Goal: Transaction & Acquisition: Purchase product/service

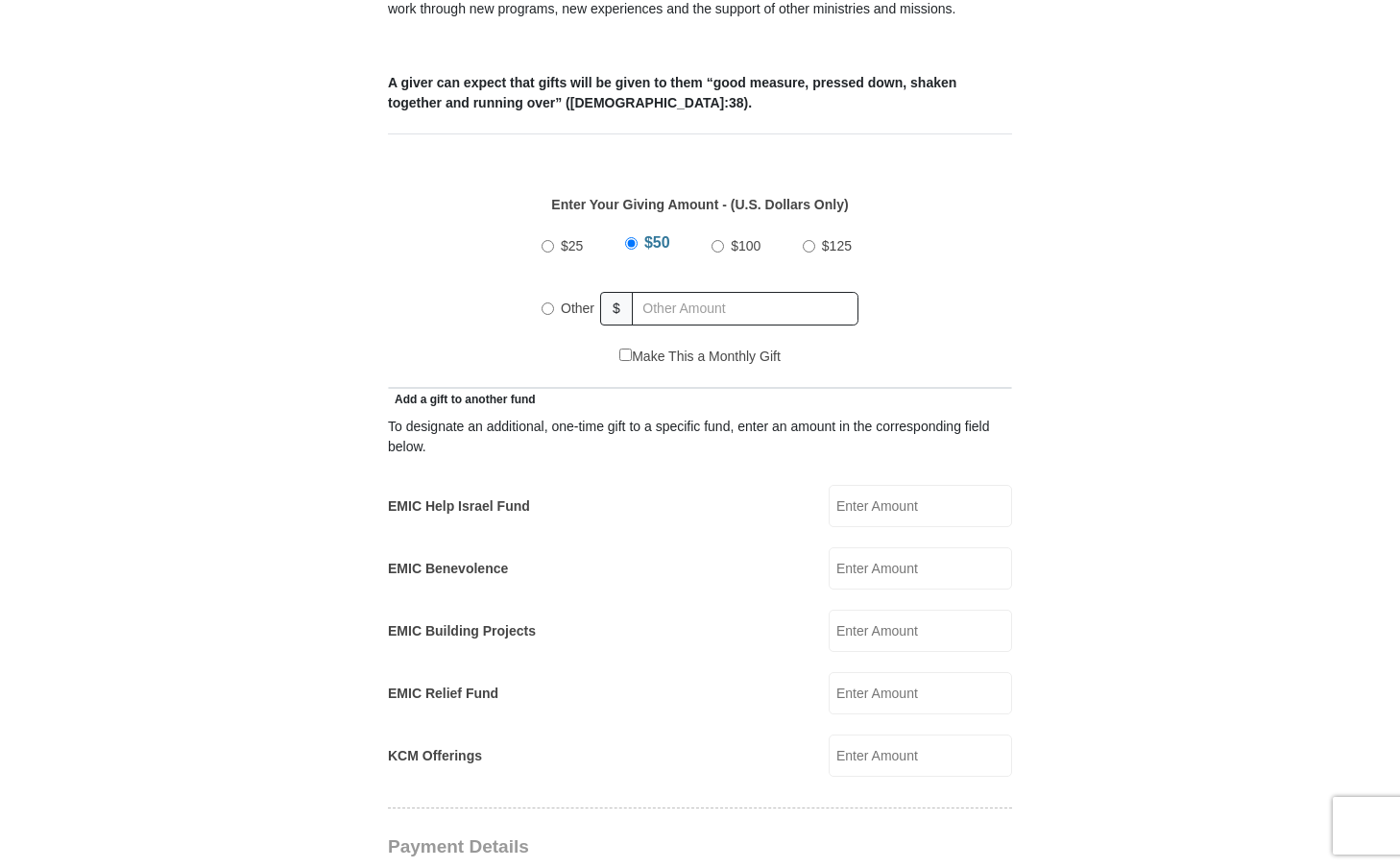
scroll to position [768, 0]
radio input "true"
click at [697, 290] on input "text" at bounding box center [748, 307] width 220 height 34
type input "500"
drag, startPoint x: 689, startPoint y: 280, endPoint x: 582, endPoint y: 279, distance: 107.0
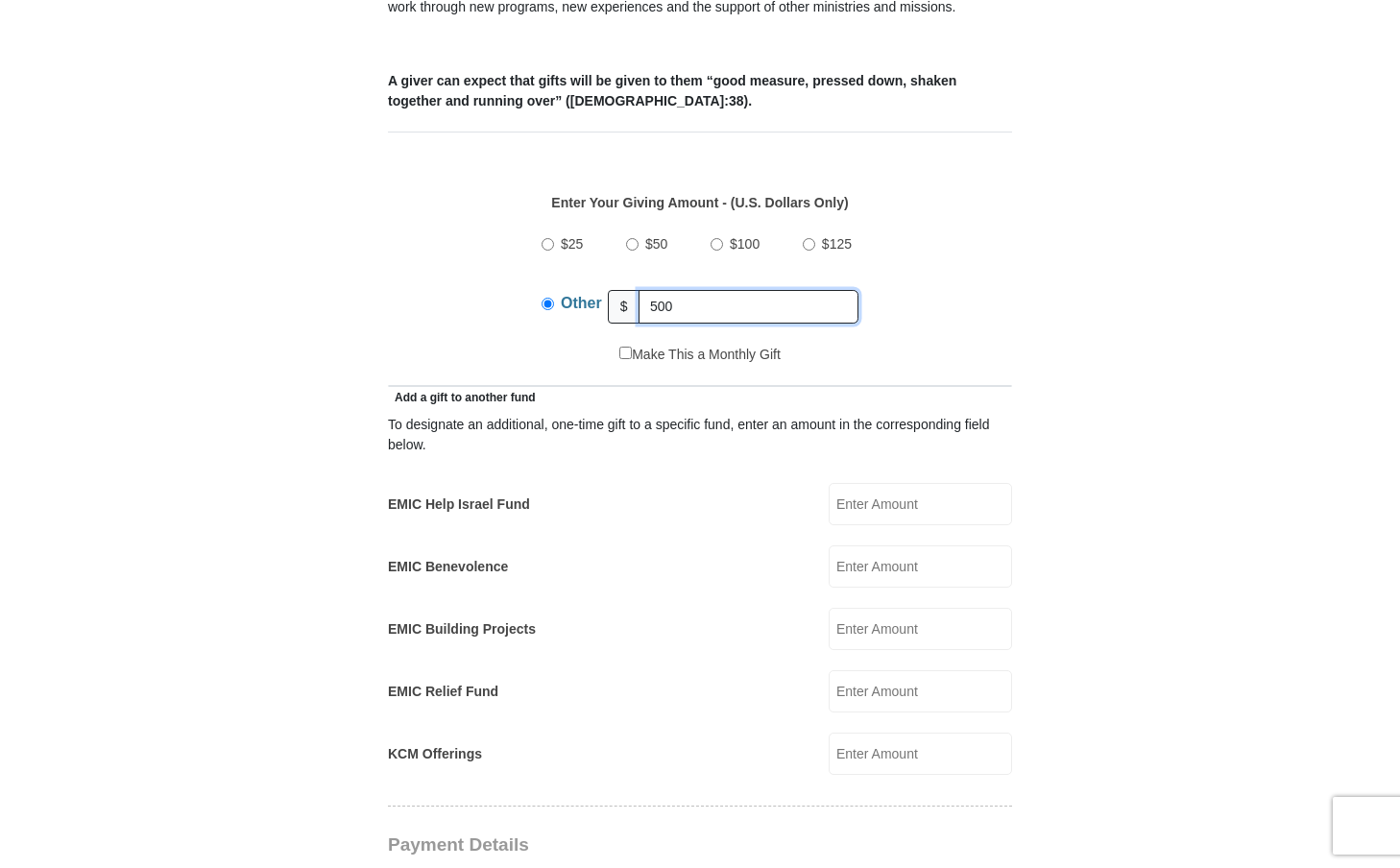
click at [590, 283] on div "Other $ 500" at bounding box center [700, 307] width 317 height 48
click at [924, 732] on input "KCM Offerings" at bounding box center [920, 754] width 184 height 42
type input "500"
click at [1187, 618] on form "Eagle Mountain International Church Online Giving Because of gifts like yours, …" at bounding box center [700, 729] width 1095 height 2840
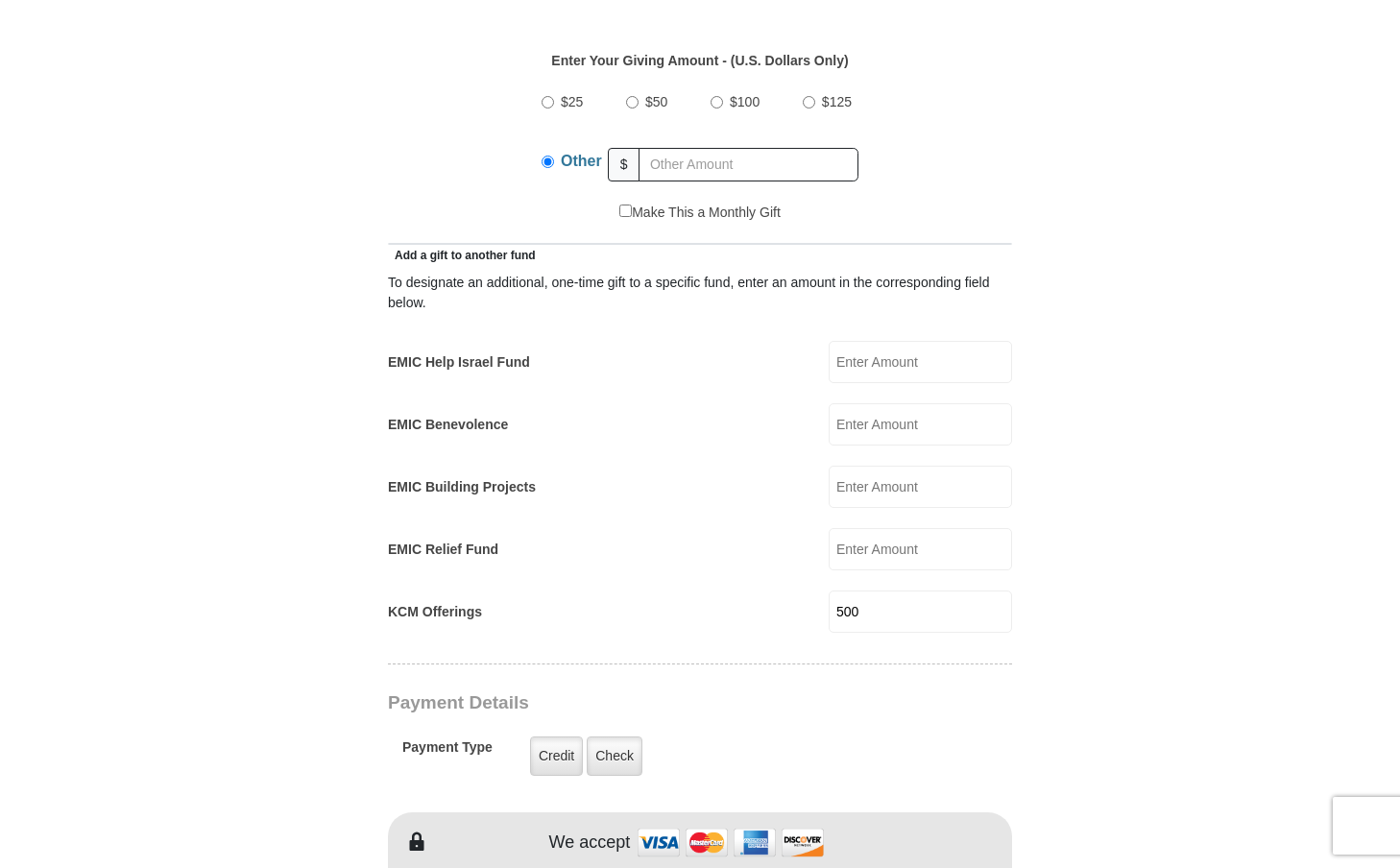
scroll to position [864, 0]
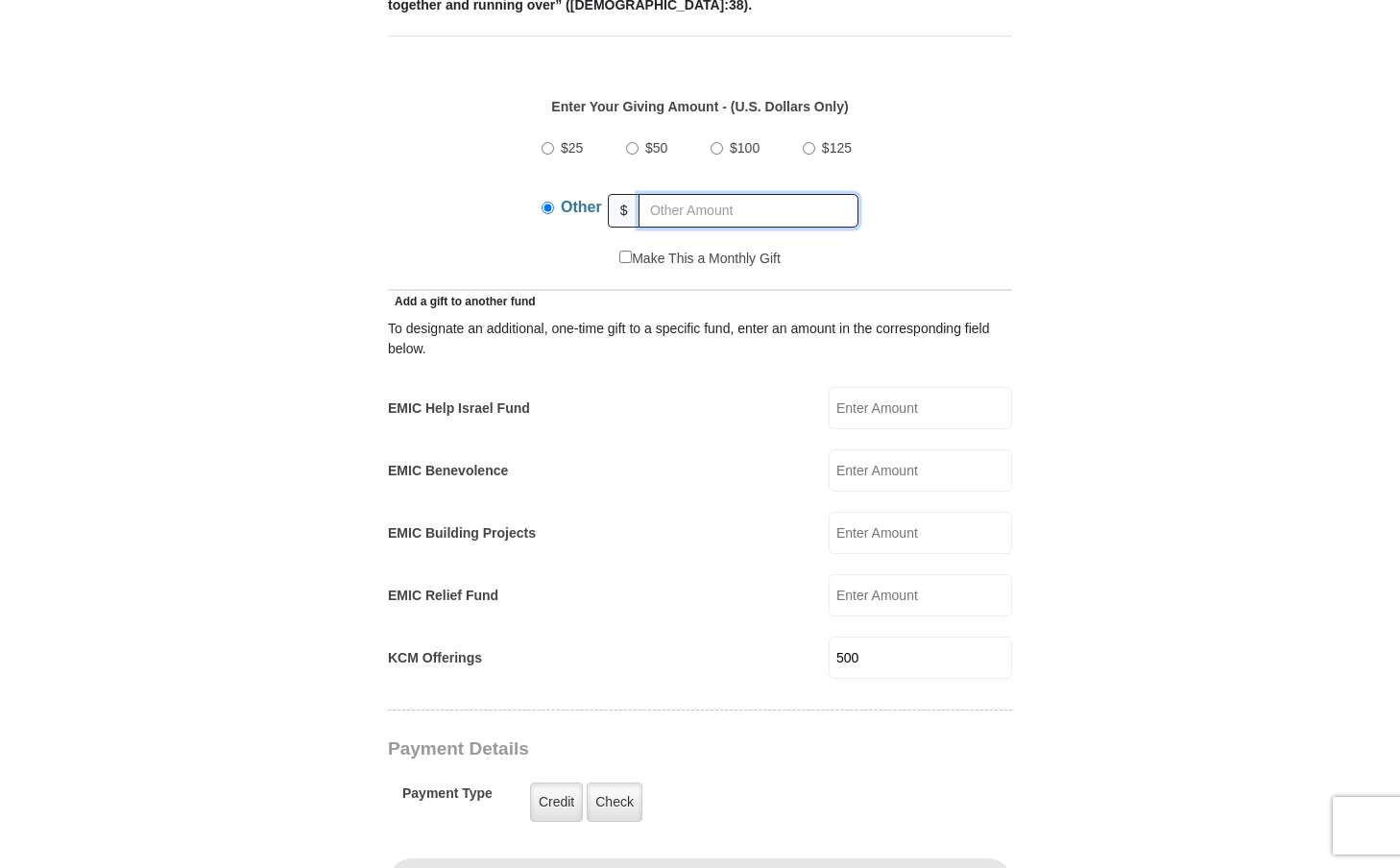
click at [723, 194] on input "text" at bounding box center [748, 211] width 220 height 34
type input "235"
click at [1175, 428] on form "Eagle Mountain International Church Online Giving Because of gifts like yours, …" at bounding box center [700, 632] width 1095 height 2840
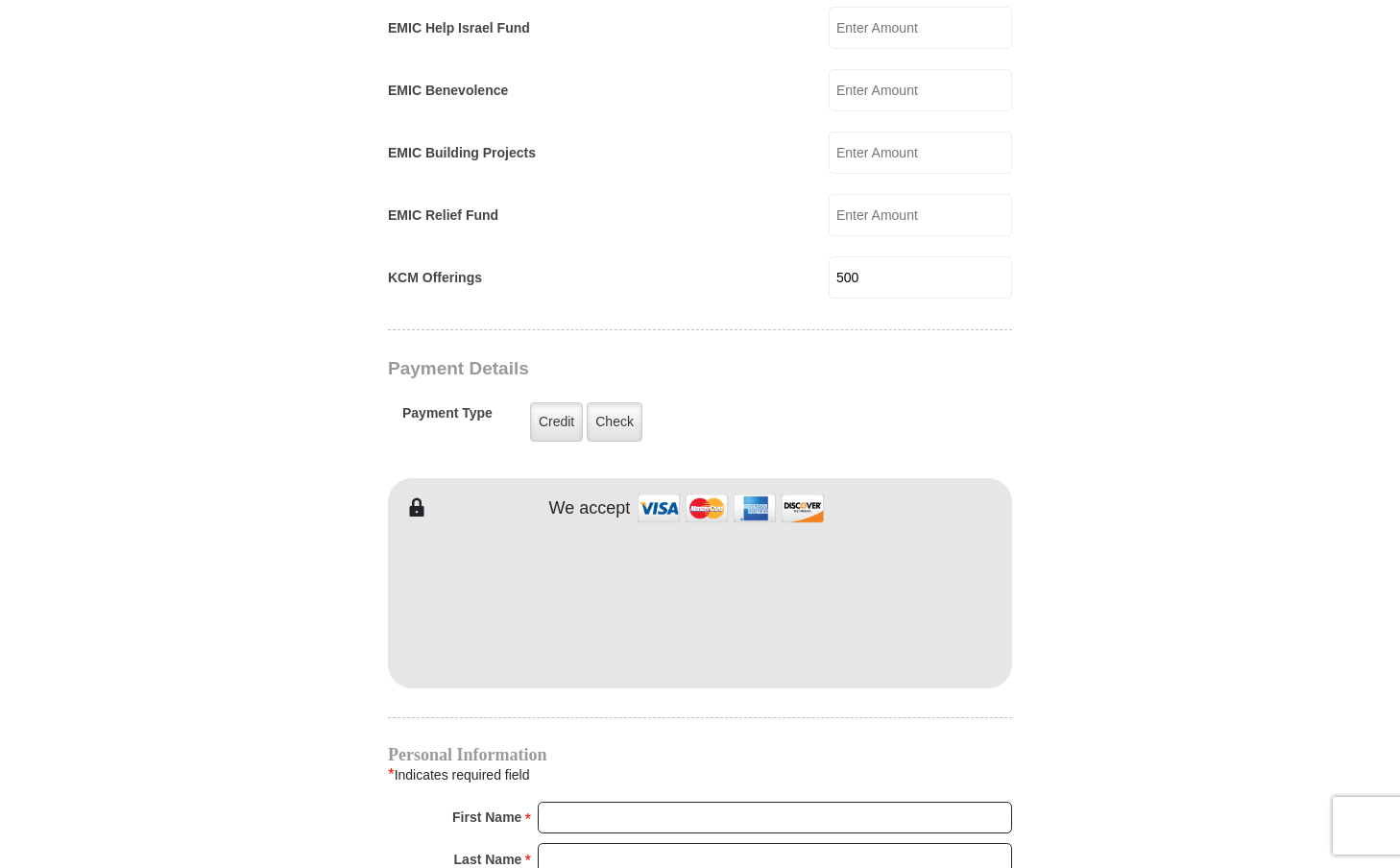
scroll to position [1344, 0]
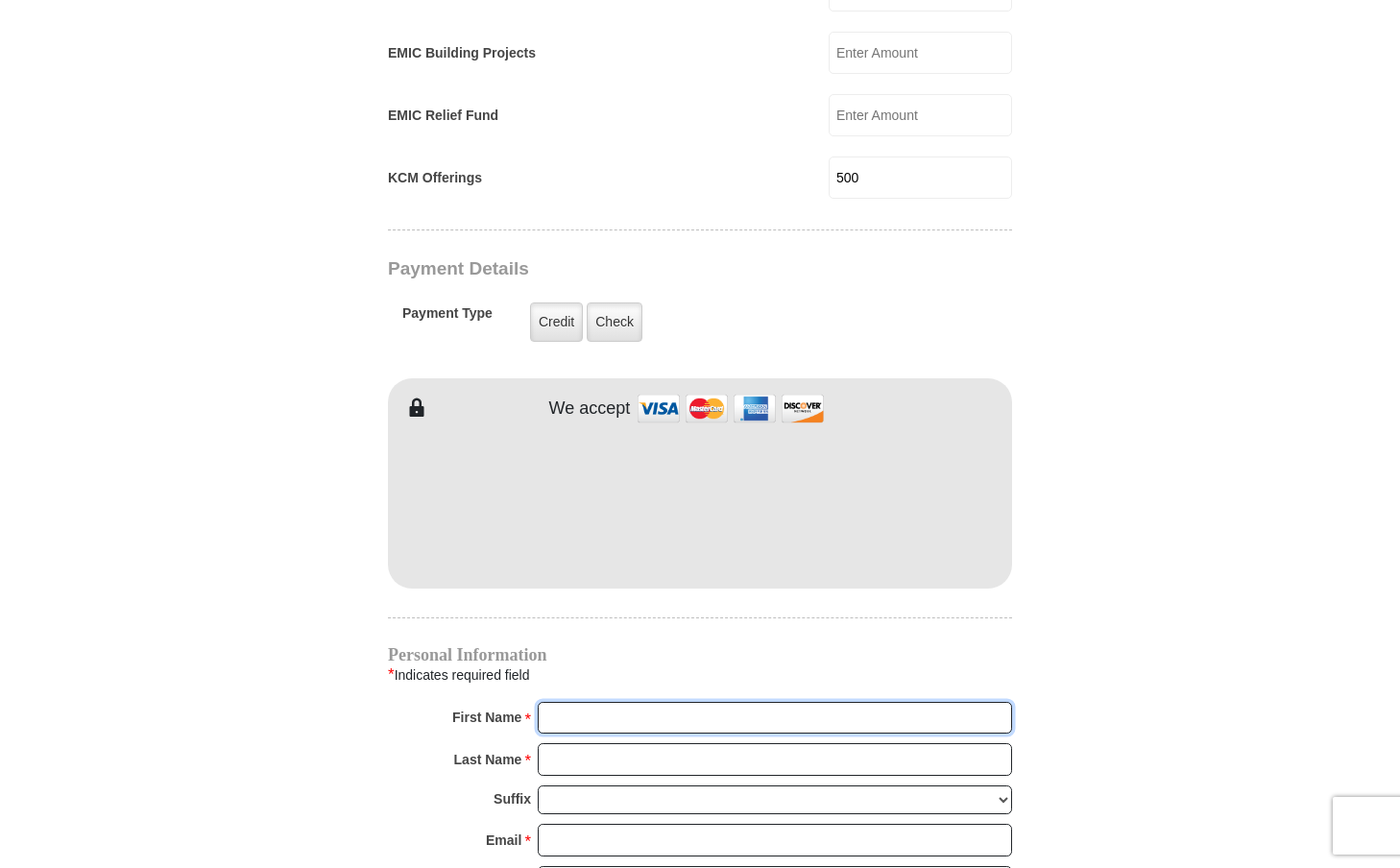
click at [662, 702] on input "First Name *" at bounding box center [774, 718] width 474 height 33
type input "Kay + Fola"
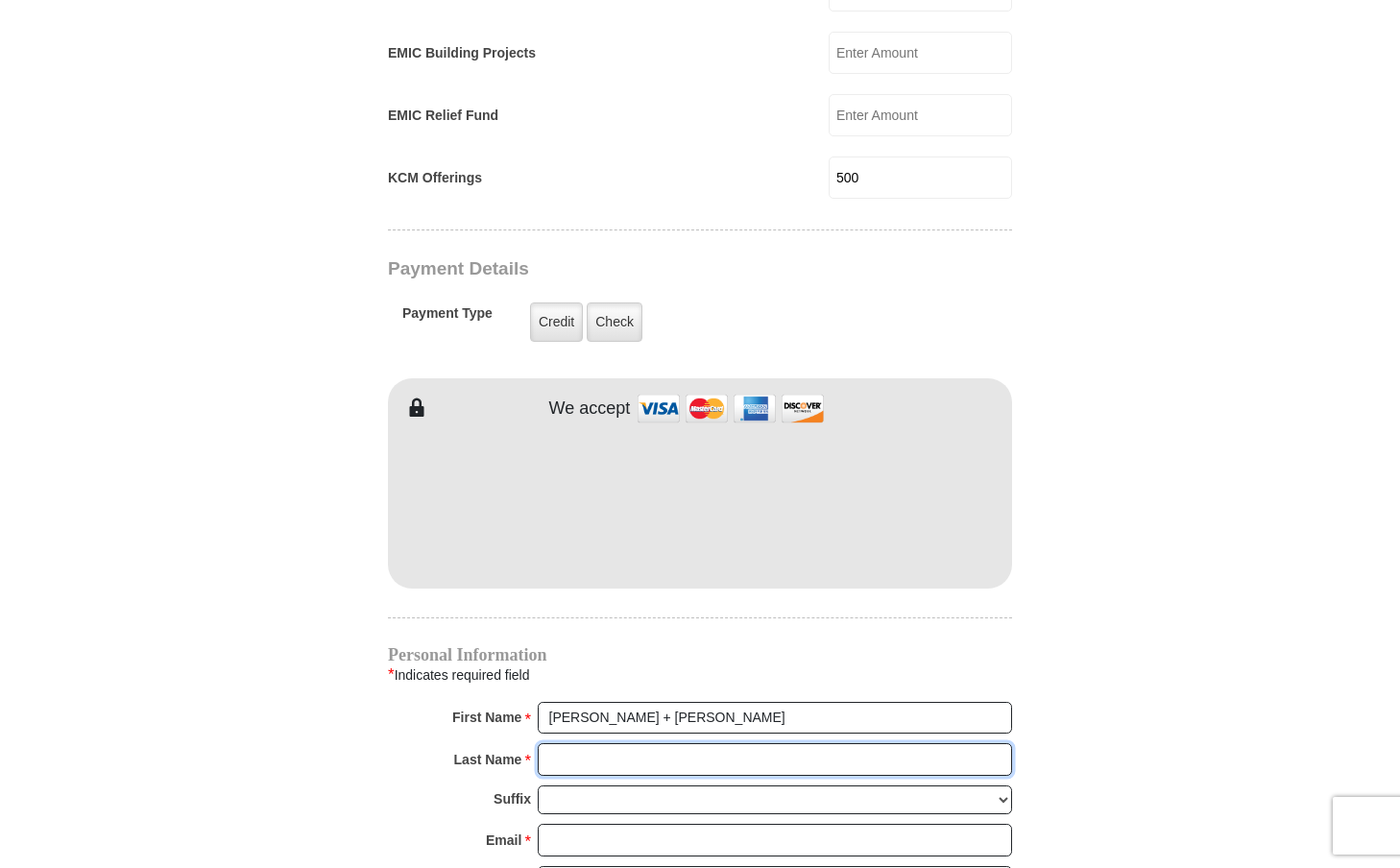
type input "Omojola"
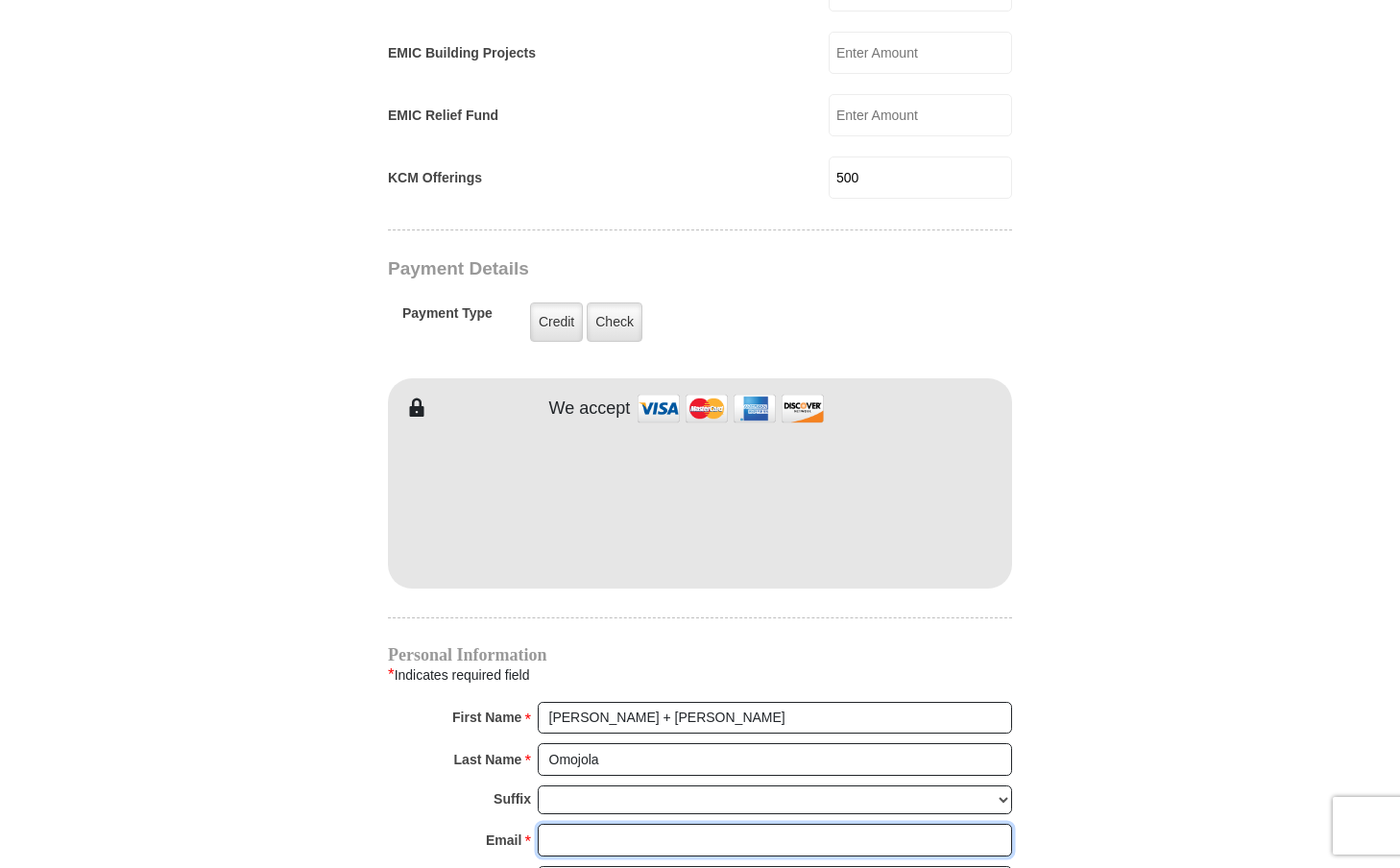
type input "im_a_winnrr@yahoo.com"
type input "213 Darlington Trail"
type input "Fort Worth"
select select "TX"
type input "76131"
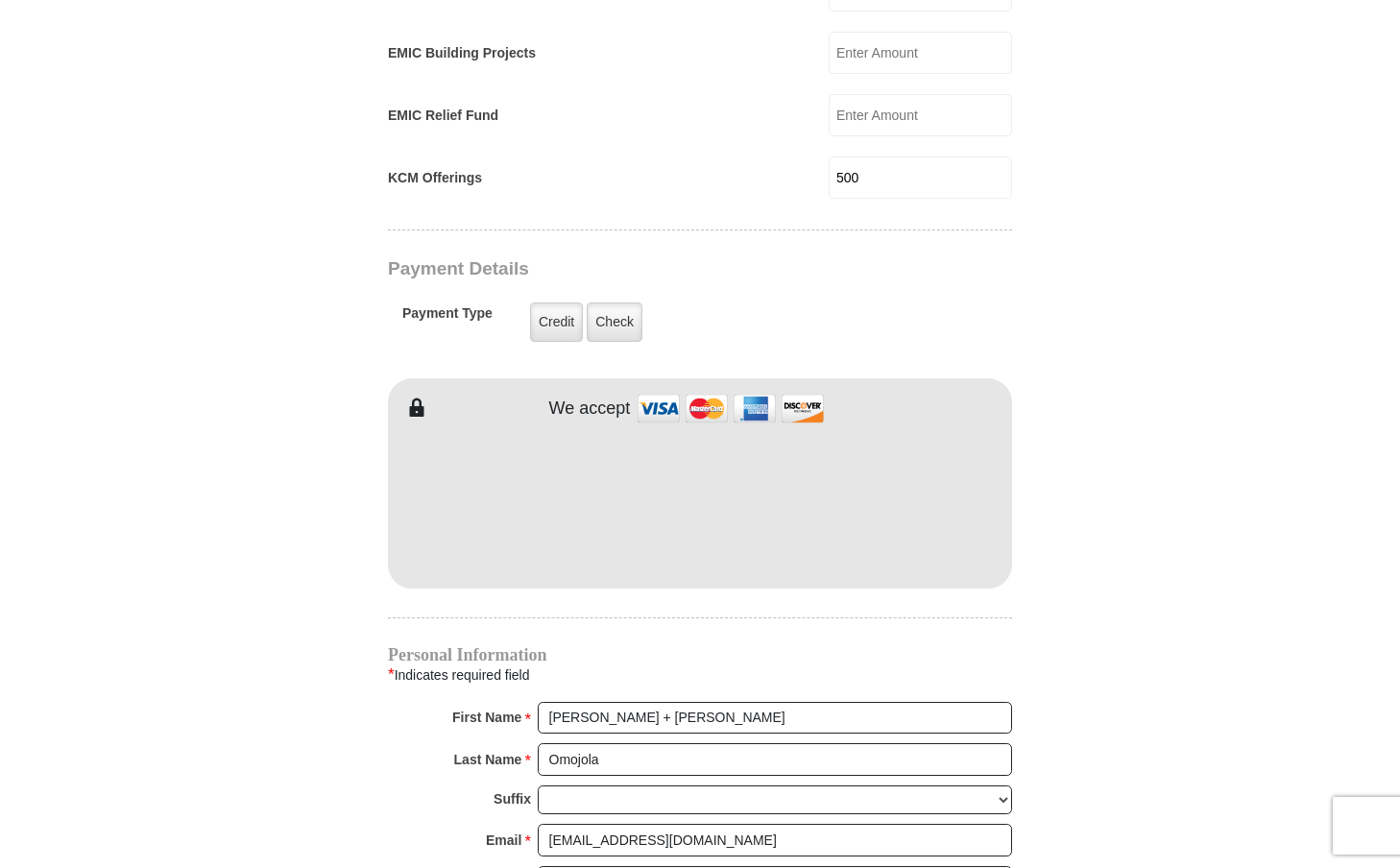
type input "3125237109"
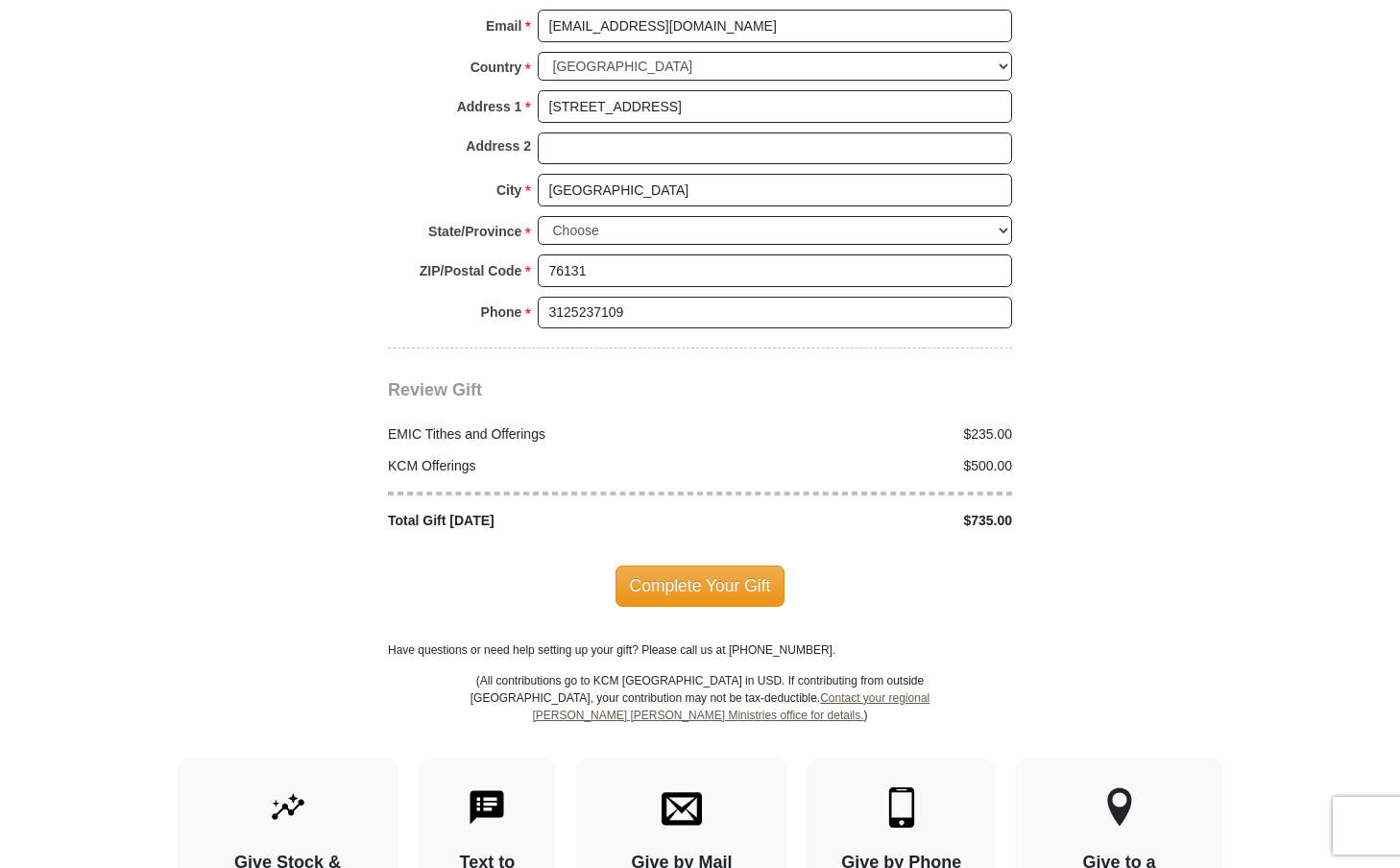
scroll to position [2304, 0]
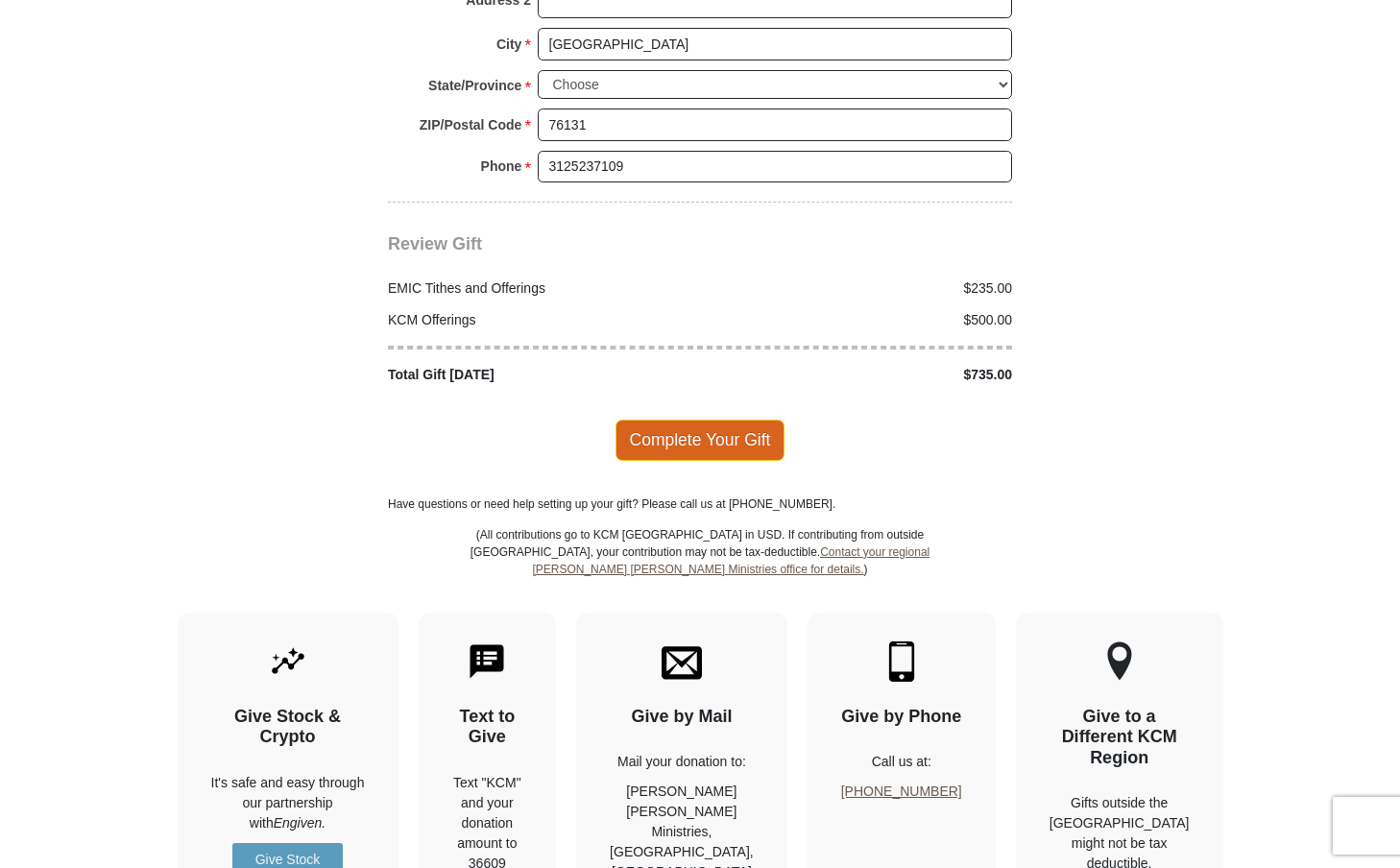
click at [680, 420] on span "Complete Your Gift" at bounding box center [700, 439] width 170 height 40
